Goal: Information Seeking & Learning: Learn about a topic

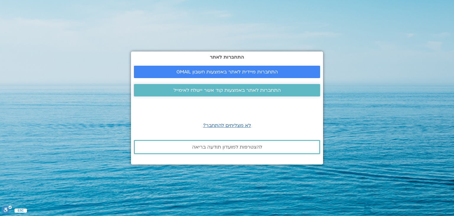
click at [237, 93] on span "התחברות לאתר באמצעות קוד אשר יישלח לאימייל" at bounding box center [227, 90] width 107 height 5
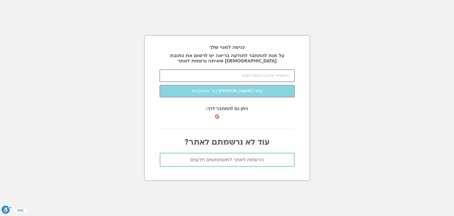
drag, startPoint x: 0, startPoint y: 0, endPoint x: 237, endPoint y: 80, distance: 250.3
click at [237, 80] on input "email" at bounding box center [227, 76] width 135 height 12
type input "ש"
type input "d"
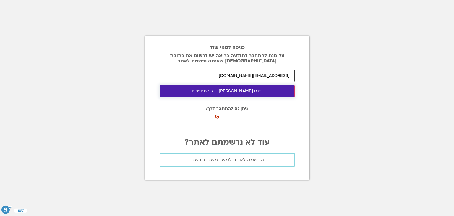
type input "alin33@gmail.com"
click at [236, 90] on button "שלח לי קוד התחברות" at bounding box center [227, 91] width 135 height 12
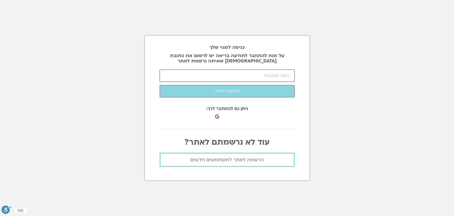
click at [185, 75] on input "number" at bounding box center [227, 76] width 135 height 12
paste input "67597"
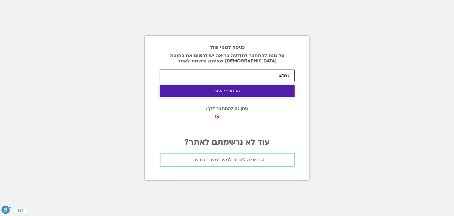
type input "67597"
click at [199, 93] on button "התחבר לאתר" at bounding box center [227, 91] width 135 height 12
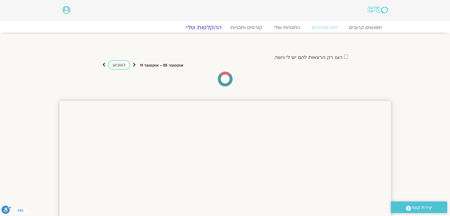
click at [211, 29] on link "ההקלטות שלי" at bounding box center [204, 27] width 50 height 7
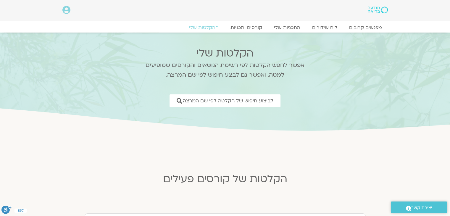
click at [378, 10] on img at bounding box center [378, 10] width 20 height 7
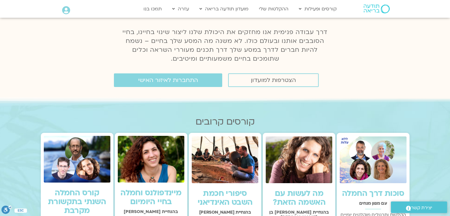
scroll to position [207, 0]
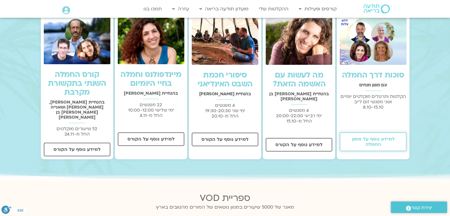
click at [388, 143] on span "למידע נוסף על מסע החמלה" at bounding box center [372, 141] width 51 height 11
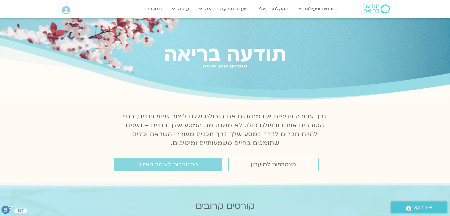
scroll to position [0, 0]
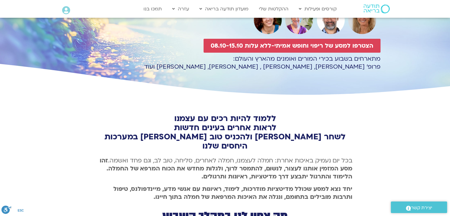
scroll to position [76, 0]
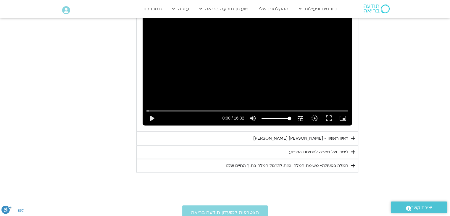
scroll to position [351, 0]
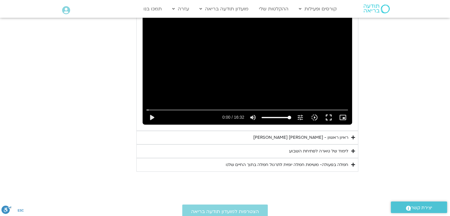
click at [320, 136] on div "ראיון ראשון - [PERSON_NAME] [PERSON_NAME]" at bounding box center [300, 137] width 95 height 7
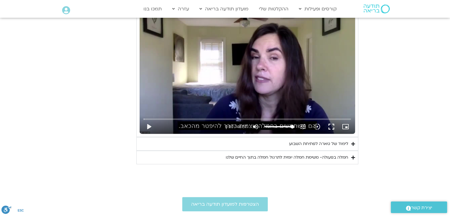
scroll to position [499, 0]
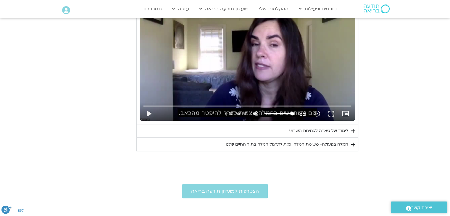
click at [321, 138] on summary "חמלה בפעולה- משימת חמלה יומית לתרגול חמלה בתוך החיים שלנו" at bounding box center [247, 145] width 222 height 14
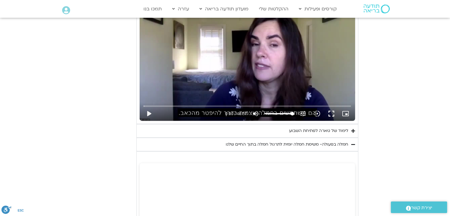
click at [321, 138] on summary "חמלה בפעולה- משימת חמלה יומית לתרגול חמלה בתוך החיים שלנו" at bounding box center [247, 145] width 222 height 14
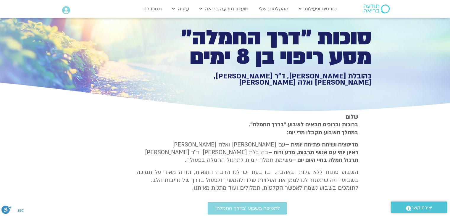
scroll to position [26, 0]
